Goal: Transaction & Acquisition: Purchase product/service

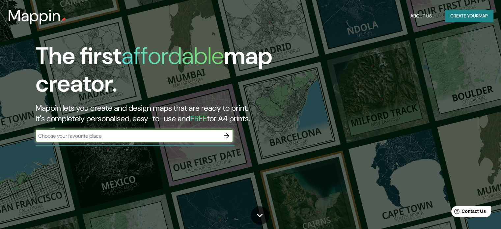
click at [145, 133] on input "text" at bounding box center [128, 136] width 184 height 8
type input "canodrom"
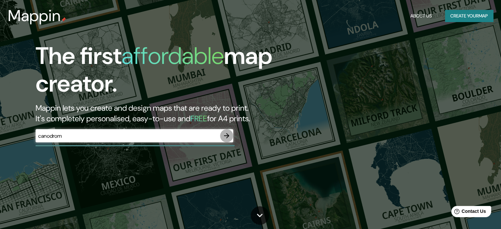
click at [224, 135] on icon "button" at bounding box center [227, 136] width 8 height 8
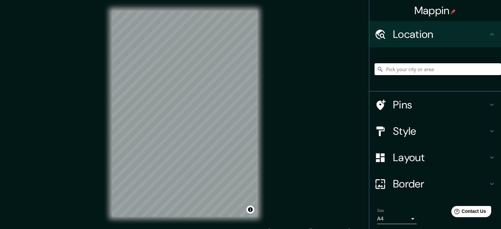
click at [385, 65] on input "Pick your city or area" at bounding box center [437, 69] width 126 height 12
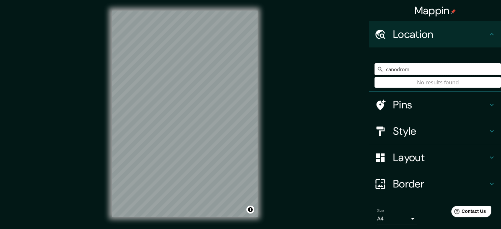
click at [414, 70] on input "canodrom" at bounding box center [437, 69] width 126 height 12
drag, startPoint x: 414, startPoint y: 69, endPoint x: 404, endPoint y: 69, distance: 9.9
click at [403, 69] on input "canodrom" at bounding box center [437, 69] width 126 height 12
click at [423, 68] on input "canodrom" at bounding box center [437, 69] width 126 height 12
click at [411, 69] on input "canodrom" at bounding box center [437, 69] width 126 height 12
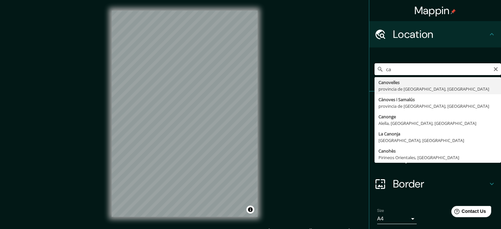
type input "c"
type input "p"
type input "Carrer De Can Ros, 08027 [GEOGRAPHIC_DATA], [GEOGRAPHIC_DATA], [GEOGRAPHIC_DATA]"
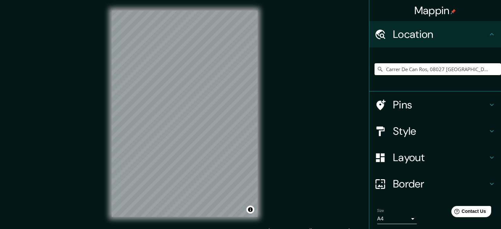
click at [369, 97] on div "Pins" at bounding box center [435, 105] width 132 height 26
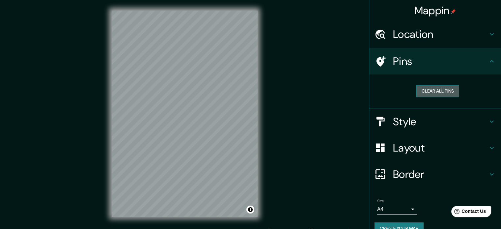
click at [421, 92] on button "Clear all pins" at bounding box center [437, 91] width 43 height 12
click at [416, 92] on button "Clear all pins" at bounding box center [437, 91] width 43 height 12
click at [413, 118] on h4 "Style" at bounding box center [440, 121] width 95 height 13
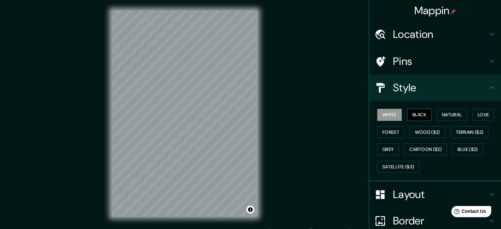
click at [412, 114] on button "Black" at bounding box center [419, 115] width 25 height 12
click at [439, 113] on button "Natural" at bounding box center [452, 115] width 30 height 12
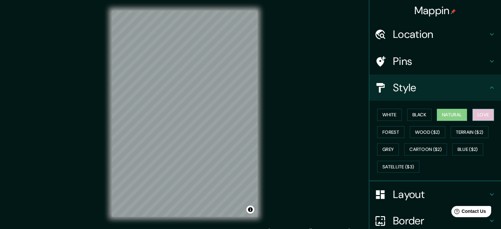
click at [479, 112] on button "Love" at bounding box center [483, 115] width 22 height 12
click at [389, 132] on button "Forest" at bounding box center [390, 132] width 27 height 12
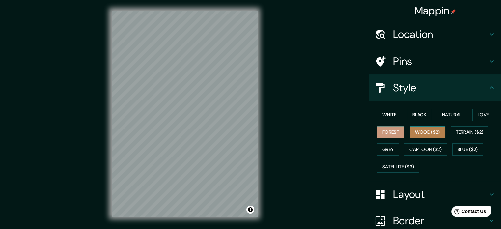
click at [418, 129] on button "Wood ($2)" at bounding box center [428, 132] width 36 height 12
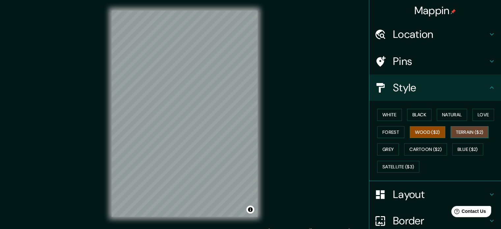
click at [453, 129] on button "Terrain ($2)" at bounding box center [470, 132] width 38 height 12
click at [381, 147] on button "Grey" at bounding box center [388, 149] width 22 height 12
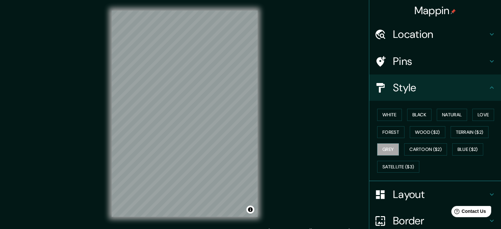
click at [468, 115] on div "White Black Natural Love Forest Wood ($2) Terrain ($2) Grey Cartoon ($2) Blue (…" at bounding box center [437, 140] width 126 height 69
click at [474, 117] on button "Love" at bounding box center [483, 115] width 22 height 12
click at [485, 112] on button "Love" at bounding box center [483, 115] width 22 height 12
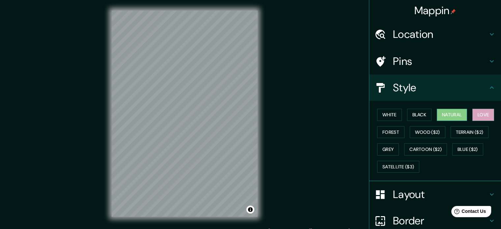
click at [462, 112] on button "Natural" at bounding box center [452, 115] width 30 height 12
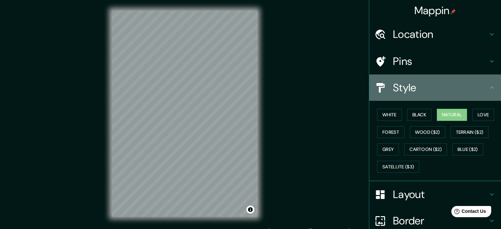
click at [422, 93] on div "Style" at bounding box center [435, 87] width 132 height 26
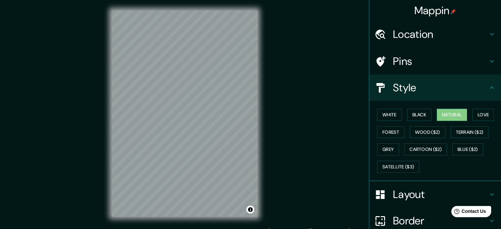
click at [437, 188] on h4 "Layout" at bounding box center [440, 194] width 95 height 13
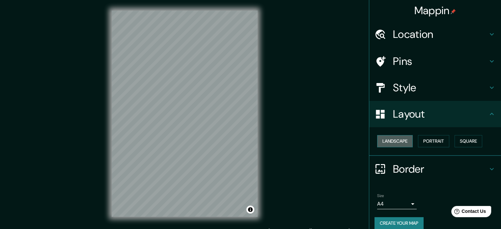
click at [396, 141] on button "Landscape" at bounding box center [395, 141] width 36 height 12
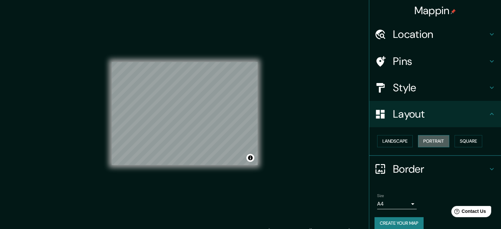
click at [428, 145] on button "Portrait" at bounding box center [433, 141] width 31 height 12
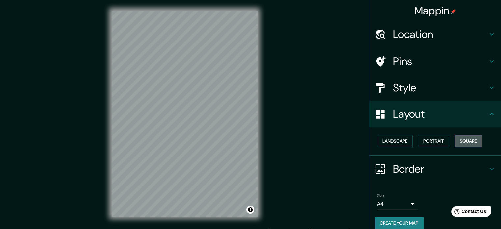
click at [462, 146] on button "Square" at bounding box center [468, 141] width 28 height 12
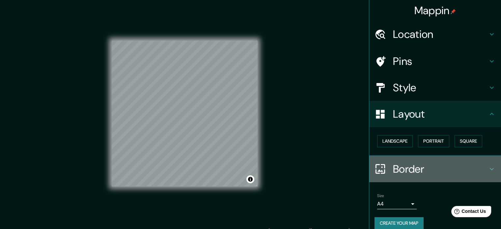
click at [421, 160] on div "Border" at bounding box center [435, 169] width 132 height 26
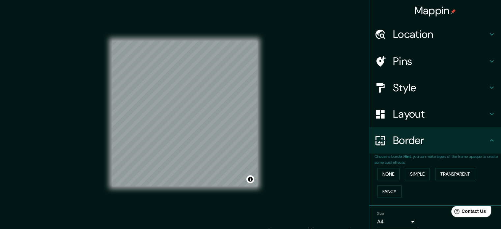
click at [421, 150] on div "Border" at bounding box center [435, 140] width 132 height 26
click at [416, 119] on h4 "Layout" at bounding box center [440, 113] width 95 height 13
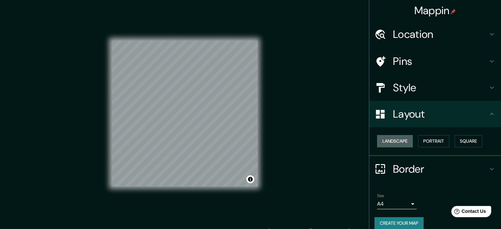
click at [397, 140] on button "Landscape" at bounding box center [395, 141] width 36 height 12
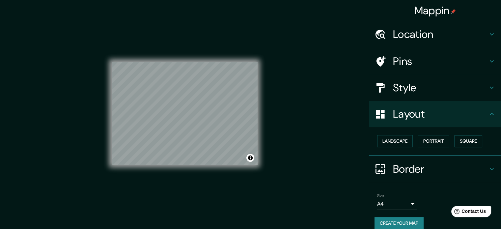
click at [462, 138] on button "Square" at bounding box center [468, 141] width 28 height 12
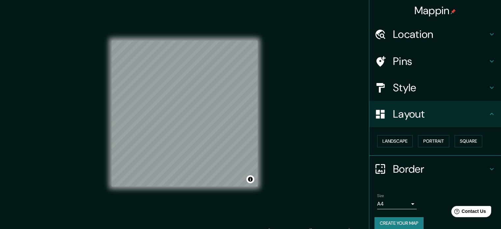
click at [425, 167] on h4 "Border" at bounding box center [440, 168] width 95 height 13
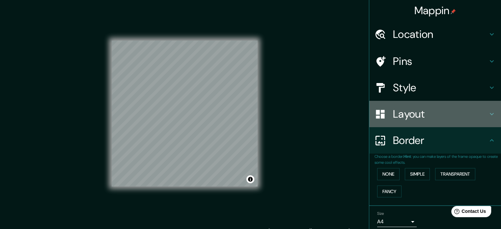
click at [423, 120] on div "Layout" at bounding box center [435, 114] width 132 height 26
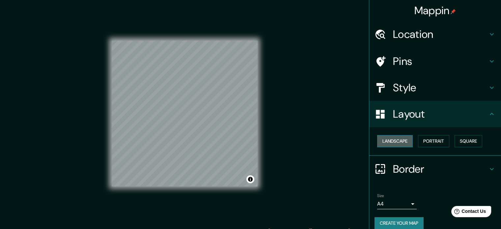
click at [387, 140] on button "Landscape" at bounding box center [395, 141] width 36 height 12
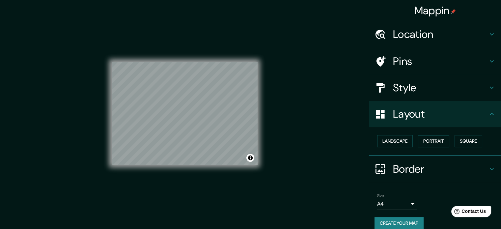
click at [433, 139] on button "Portrait" at bounding box center [433, 141] width 31 height 12
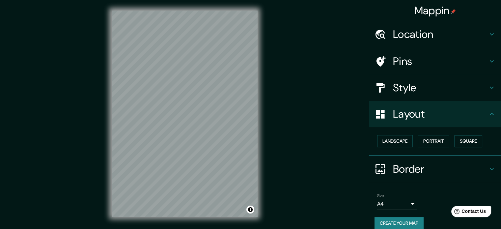
drag, startPoint x: 456, startPoint y: 141, endPoint x: 453, endPoint y: 141, distance: 3.6
click at [457, 141] on button "Square" at bounding box center [468, 141] width 28 height 12
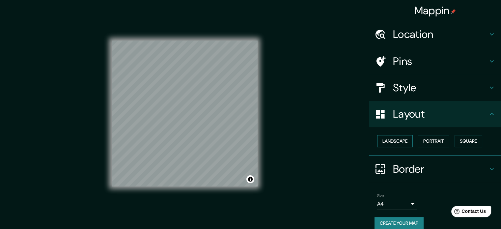
click at [395, 137] on button "Landscape" at bounding box center [395, 141] width 36 height 12
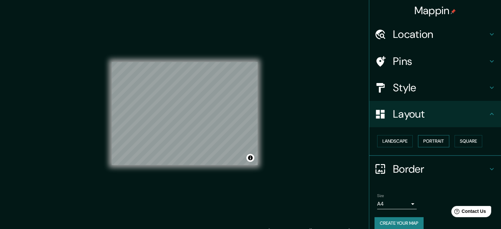
click at [423, 142] on button "Portrait" at bounding box center [433, 141] width 31 height 12
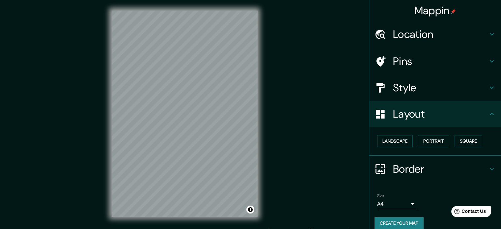
click at [415, 115] on h4 "Layout" at bounding box center [440, 113] width 95 height 13
click at [415, 169] on h4 "Border" at bounding box center [440, 168] width 95 height 13
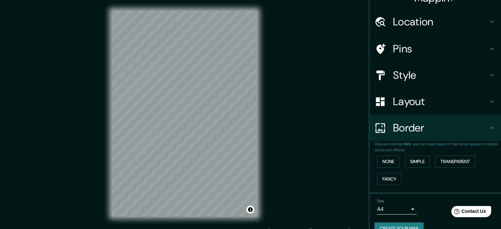
scroll to position [25, 0]
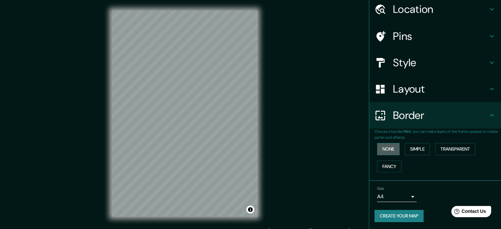
click at [390, 150] on button "None" at bounding box center [388, 149] width 22 height 12
click at [414, 150] on button "Simple" at bounding box center [417, 149] width 25 height 12
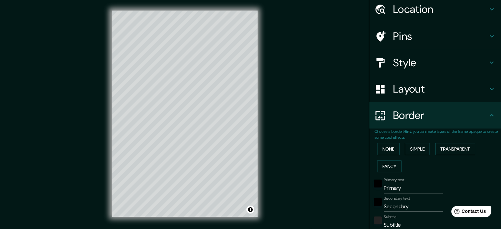
click at [439, 149] on button "Transparent" at bounding box center [455, 149] width 40 height 12
click at [386, 164] on button "Fancy" at bounding box center [389, 166] width 24 height 12
click at [383, 151] on button "None" at bounding box center [388, 149] width 22 height 12
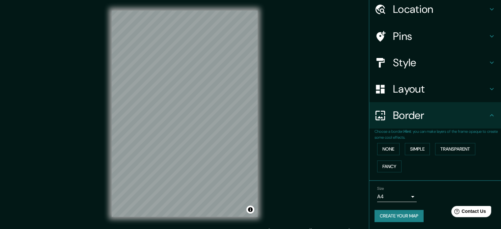
click at [399, 125] on div "Border" at bounding box center [435, 115] width 132 height 26
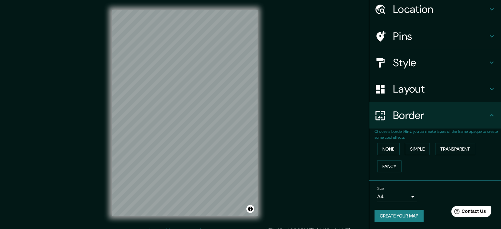
scroll to position [9, 0]
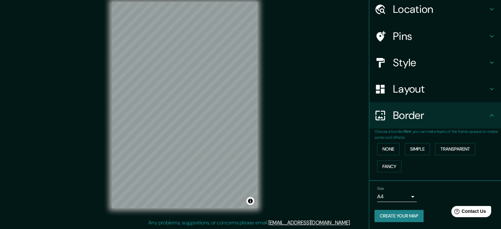
click at [393, 193] on body "Mappin Location [GEOGRAPHIC_DATA] [GEOGRAPHIC_DATA], [GEOGRAPHIC_DATA], [GEOGRA…" at bounding box center [250, 105] width 501 height 229
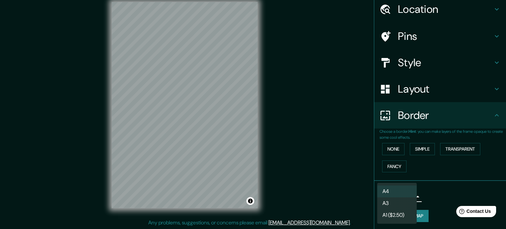
click at [393, 199] on li "A3" at bounding box center [397, 203] width 40 height 12
type input "a4"
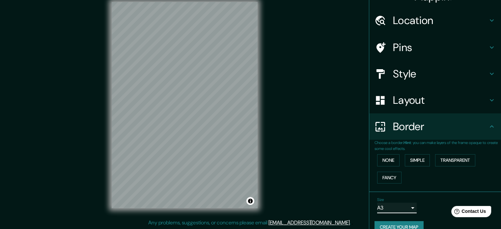
scroll to position [0, 0]
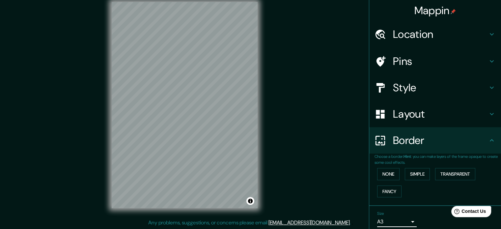
click at [404, 117] on h4 "Layout" at bounding box center [440, 113] width 95 height 13
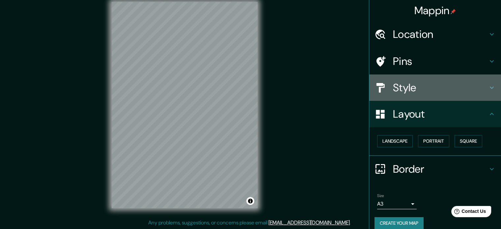
click at [401, 92] on h4 "Style" at bounding box center [440, 87] width 95 height 13
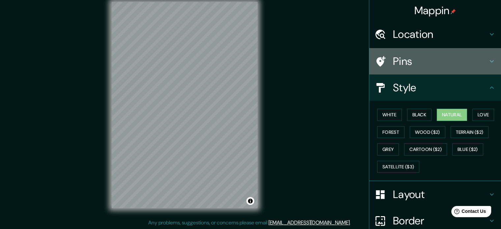
click at [400, 71] on div "Pins" at bounding box center [435, 61] width 132 height 26
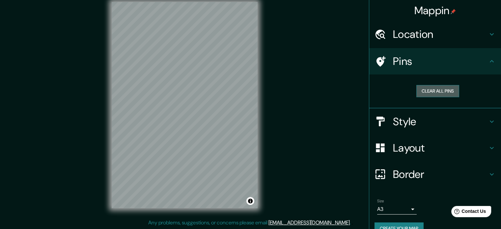
click at [422, 89] on button "Clear all pins" at bounding box center [437, 91] width 43 height 12
click at [422, 88] on button "Clear all pins" at bounding box center [437, 91] width 43 height 12
click at [423, 88] on button "Clear all pins" at bounding box center [437, 91] width 43 height 12
click at [437, 87] on button "Clear all pins" at bounding box center [437, 91] width 43 height 12
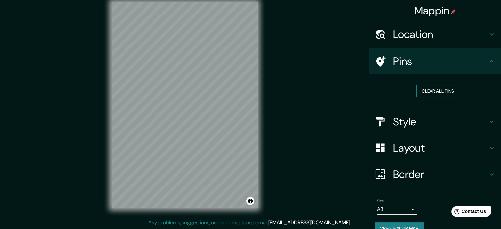
click at [437, 87] on button "Clear all pins" at bounding box center [437, 91] width 43 height 12
click at [438, 87] on button "Clear all pins" at bounding box center [437, 91] width 43 height 12
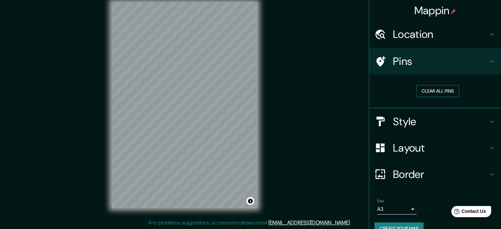
click at [438, 87] on button "Clear all pins" at bounding box center [437, 91] width 43 height 12
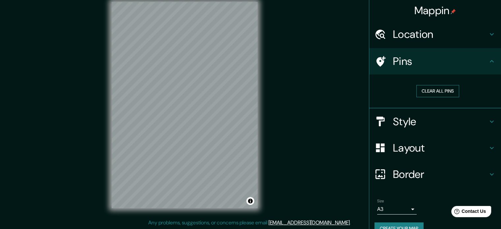
click at [433, 91] on button "Clear all pins" at bounding box center [437, 91] width 43 height 12
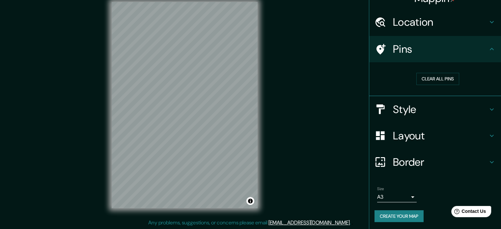
scroll to position [13, 0]
click at [385, 79] on div "Clear all pins" at bounding box center [438, 78] width 116 height 12
click at [384, 77] on div "Clear all pins" at bounding box center [438, 78] width 116 height 12
drag, startPoint x: 460, startPoint y: 69, endPoint x: 464, endPoint y: 71, distance: 4.5
click at [461, 69] on div "Clear all pins" at bounding box center [437, 78] width 126 height 23
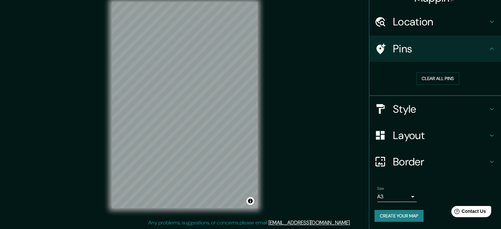
click at [466, 75] on div "Clear all pins" at bounding box center [437, 78] width 126 height 23
click at [465, 79] on div "Clear all pins" at bounding box center [438, 78] width 116 height 12
drag, startPoint x: 174, startPoint y: 109, endPoint x: 178, endPoint y: 106, distance: 4.7
click at [177, 102] on div at bounding box center [179, 99] width 5 height 5
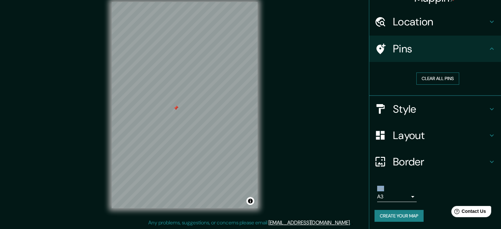
click at [419, 75] on button "Clear all pins" at bounding box center [437, 78] width 43 height 12
